Goal: Information Seeking & Learning: Learn about a topic

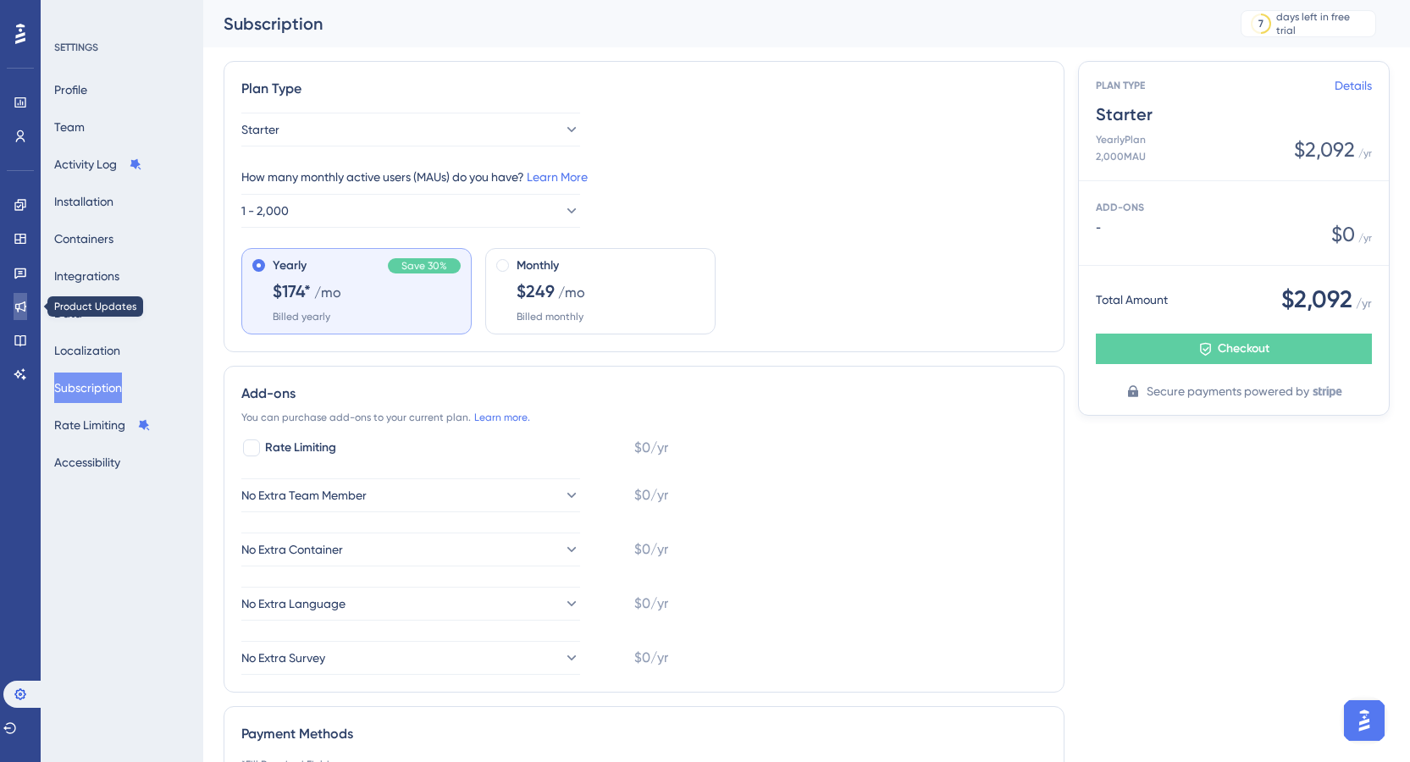
click at [17, 305] on icon at bounding box center [20, 306] width 11 height 11
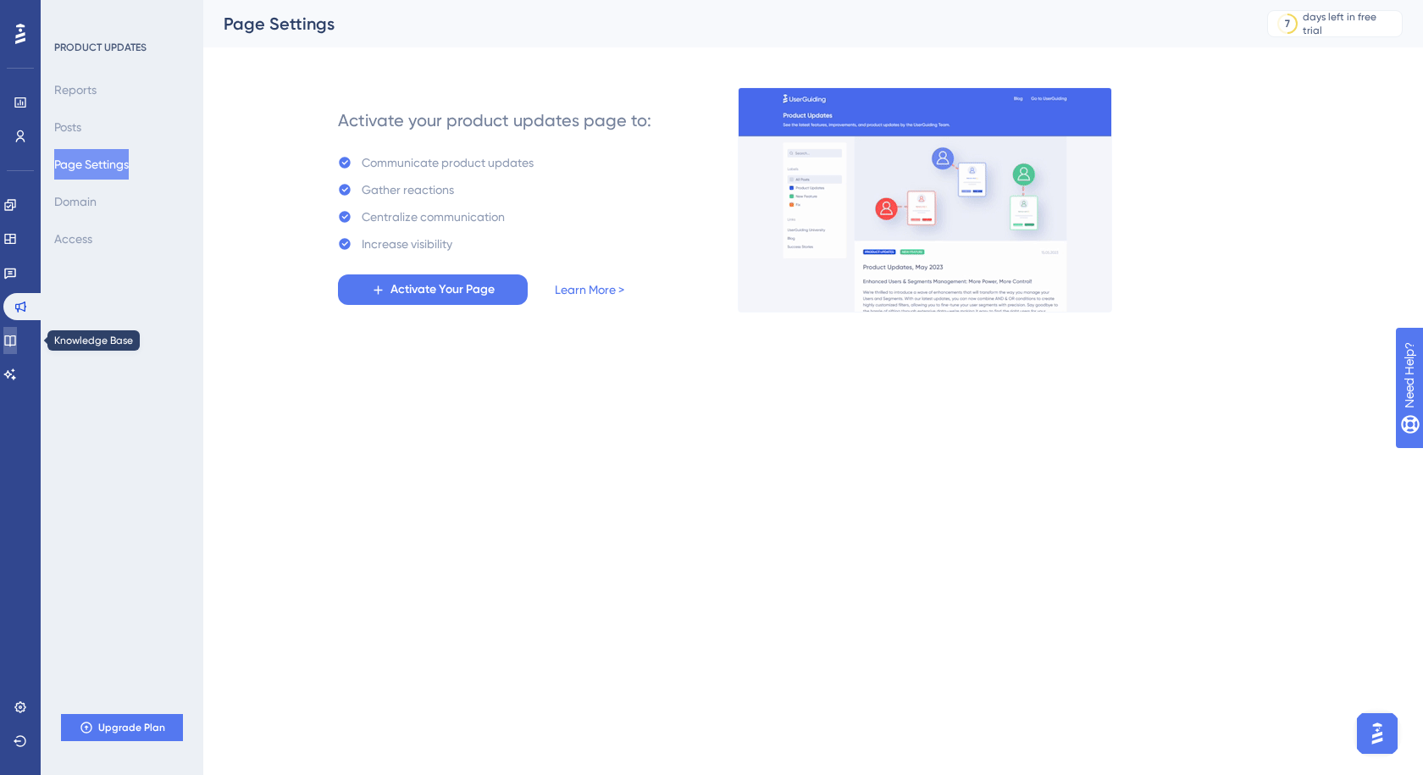
click at [17, 337] on icon at bounding box center [10, 341] width 14 height 14
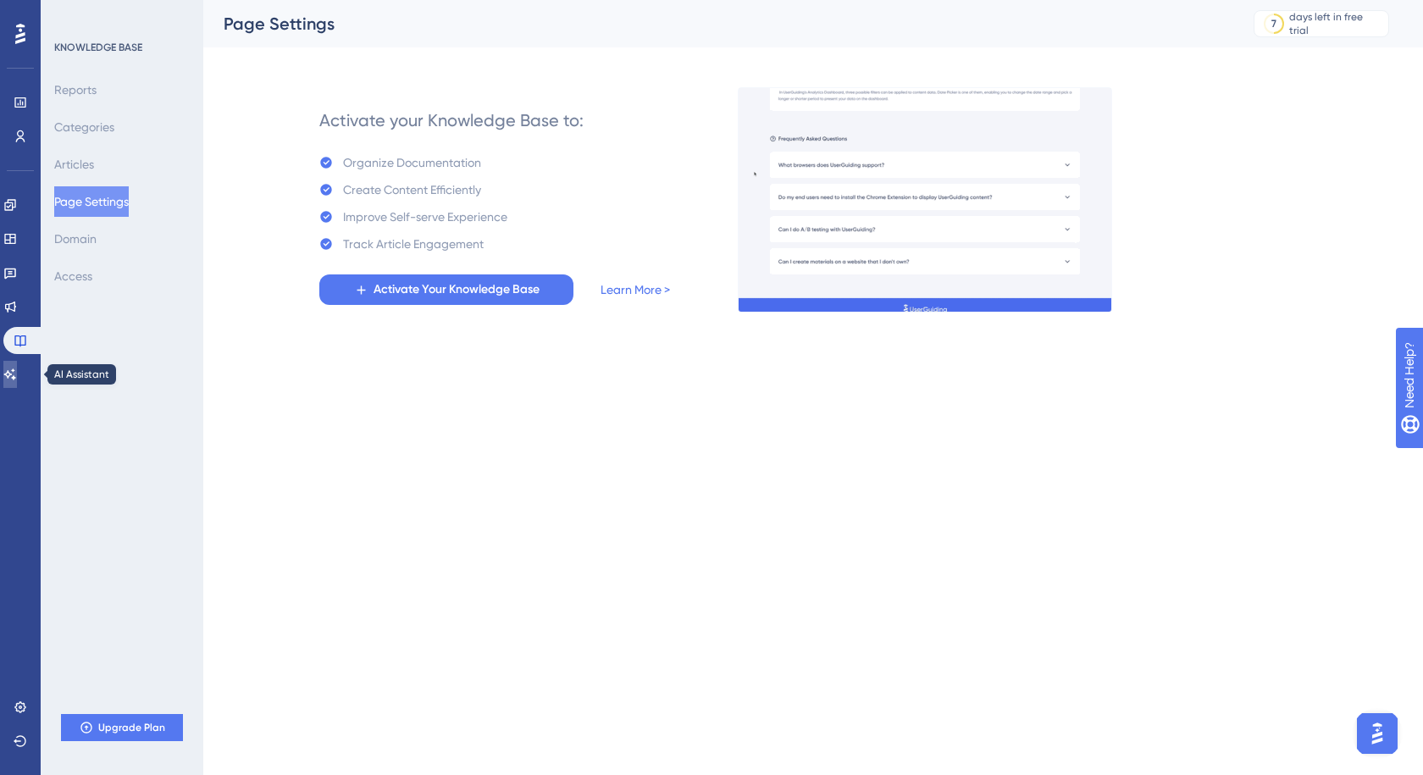
click at [17, 365] on link at bounding box center [10, 374] width 14 height 27
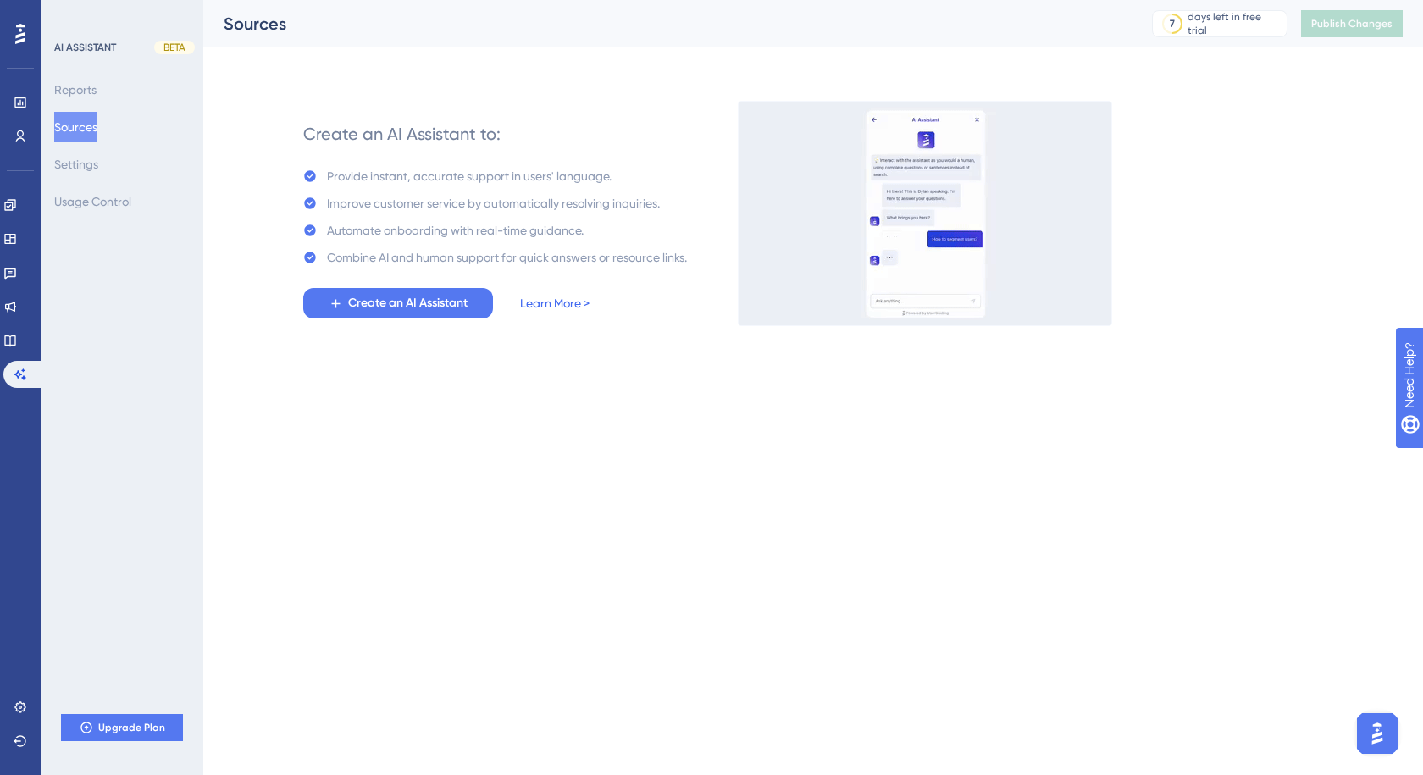
click at [555, 302] on link "Learn More >" at bounding box center [554, 303] width 69 height 20
